Goal: Answer question/provide support: Share knowledge or assist other users

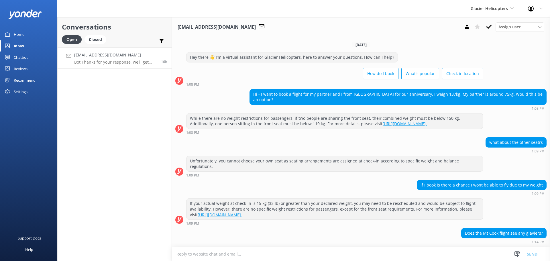
scroll to position [518, 0]
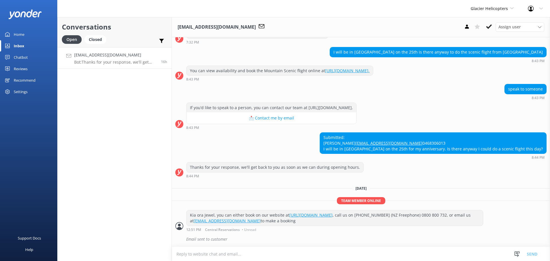
click at [19, 46] on div "Inbox" at bounding box center [19, 45] width 11 height 11
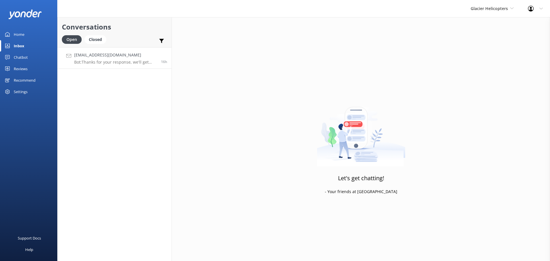
click at [112, 59] on div "[EMAIL_ADDRESS][DOMAIN_NAME] Bot: Thanks for your response, we'll get back to y…" at bounding box center [115, 58] width 82 height 12
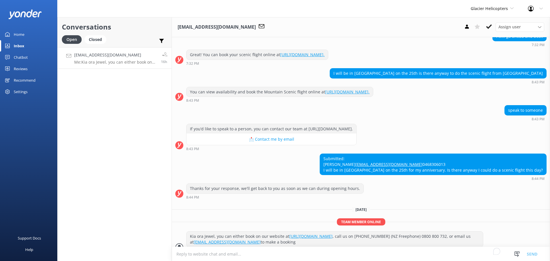
scroll to position [518, 0]
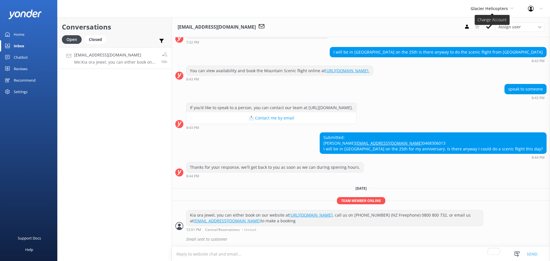
click at [508, 5] on div "Glacier Helicopters Milford Sound Scenic Flights The Helicopter Line Glacier He…" at bounding box center [491, 8] width 57 height 17
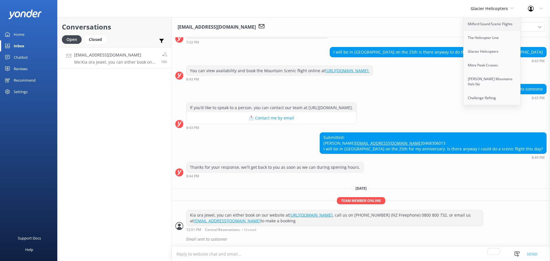
click at [493, 24] on link "Milford Sound Scenic Flights" at bounding box center [491, 24] width 57 height 14
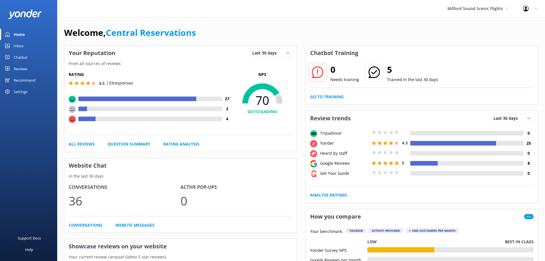
click at [18, 46] on div "Inbox" at bounding box center [19, 45] width 10 height 11
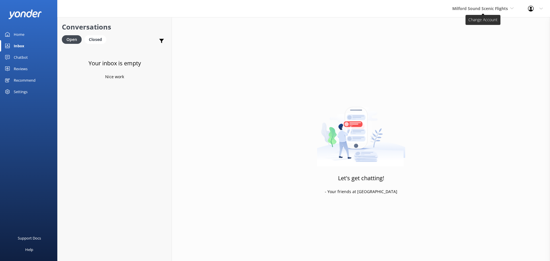
click at [494, 8] on span "Milford Sound Scenic Flights" at bounding box center [480, 8] width 56 height 5
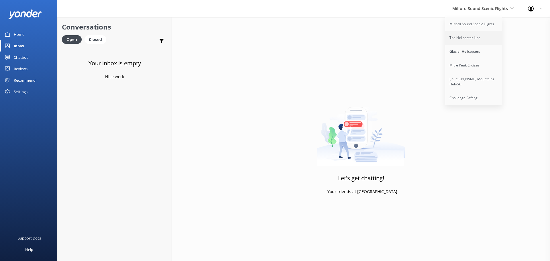
click at [477, 41] on link "The Helicopter Line" at bounding box center [473, 38] width 57 height 14
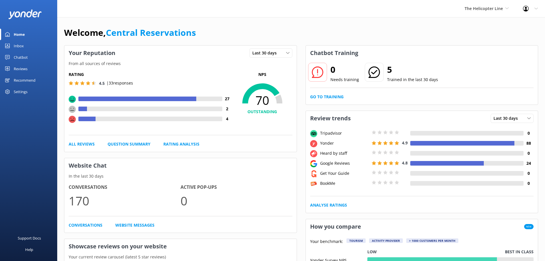
click at [15, 45] on div "Inbox" at bounding box center [19, 45] width 10 height 11
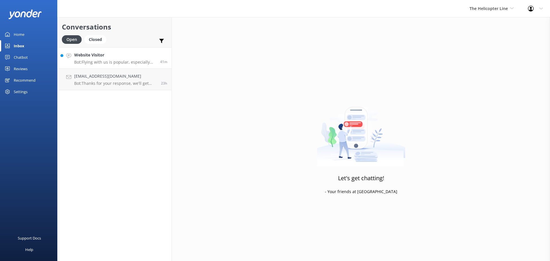
click at [124, 57] on h4 "Website Visitor" at bounding box center [115, 55] width 82 height 6
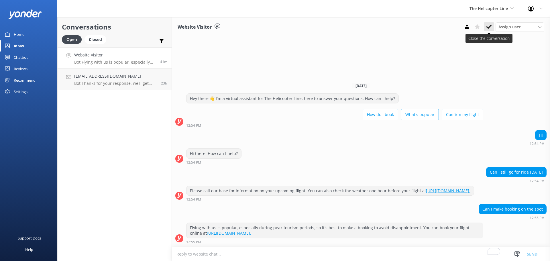
click at [489, 27] on use at bounding box center [489, 26] width 6 height 5
